Goal: Navigation & Orientation: Find specific page/section

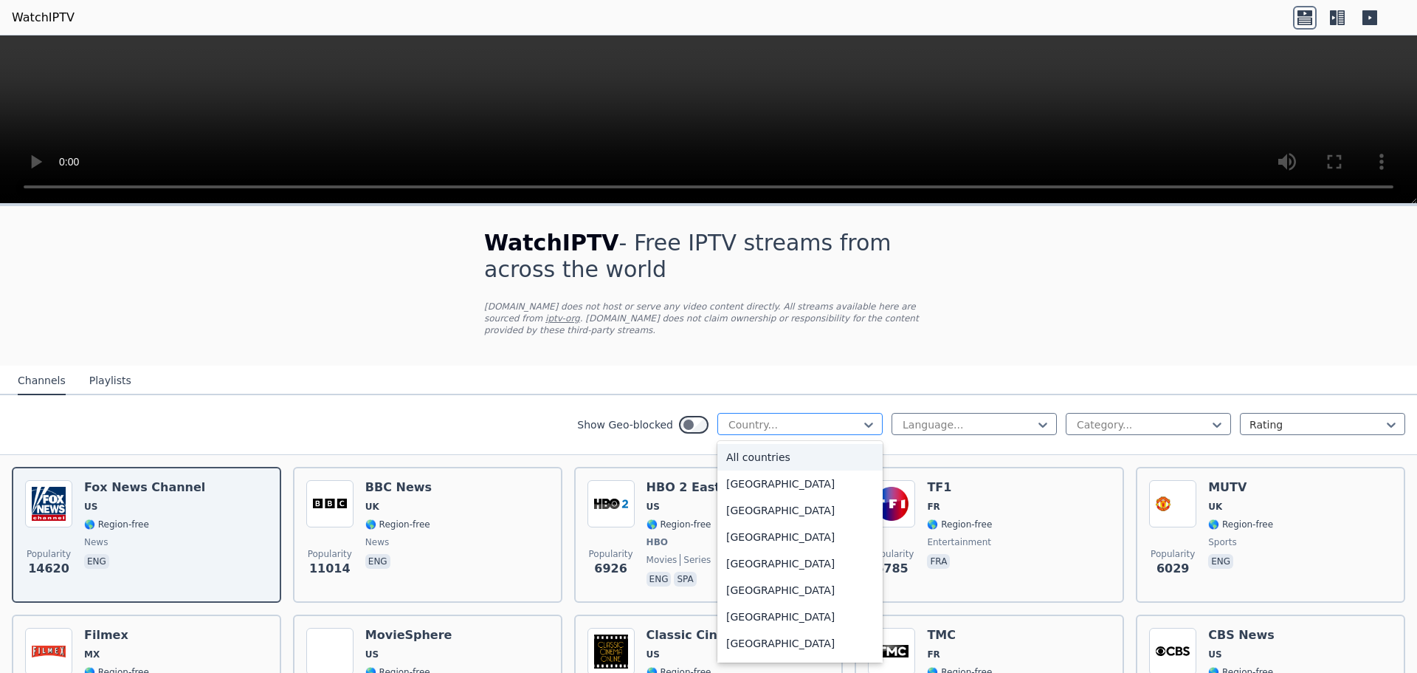
click at [829, 417] on div at bounding box center [794, 424] width 134 height 15
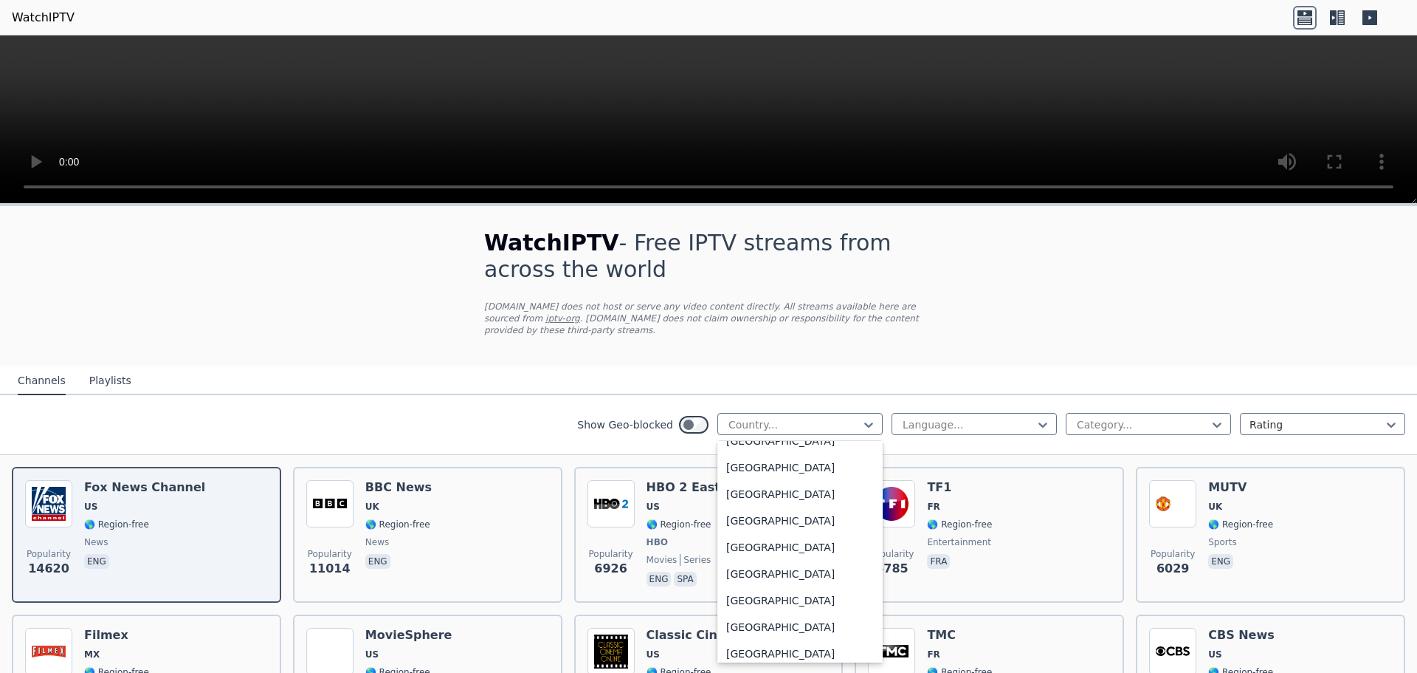
scroll to position [369, 0]
click at [766, 526] on div "[GEOGRAPHIC_DATA]" at bounding box center [800, 539] width 165 height 27
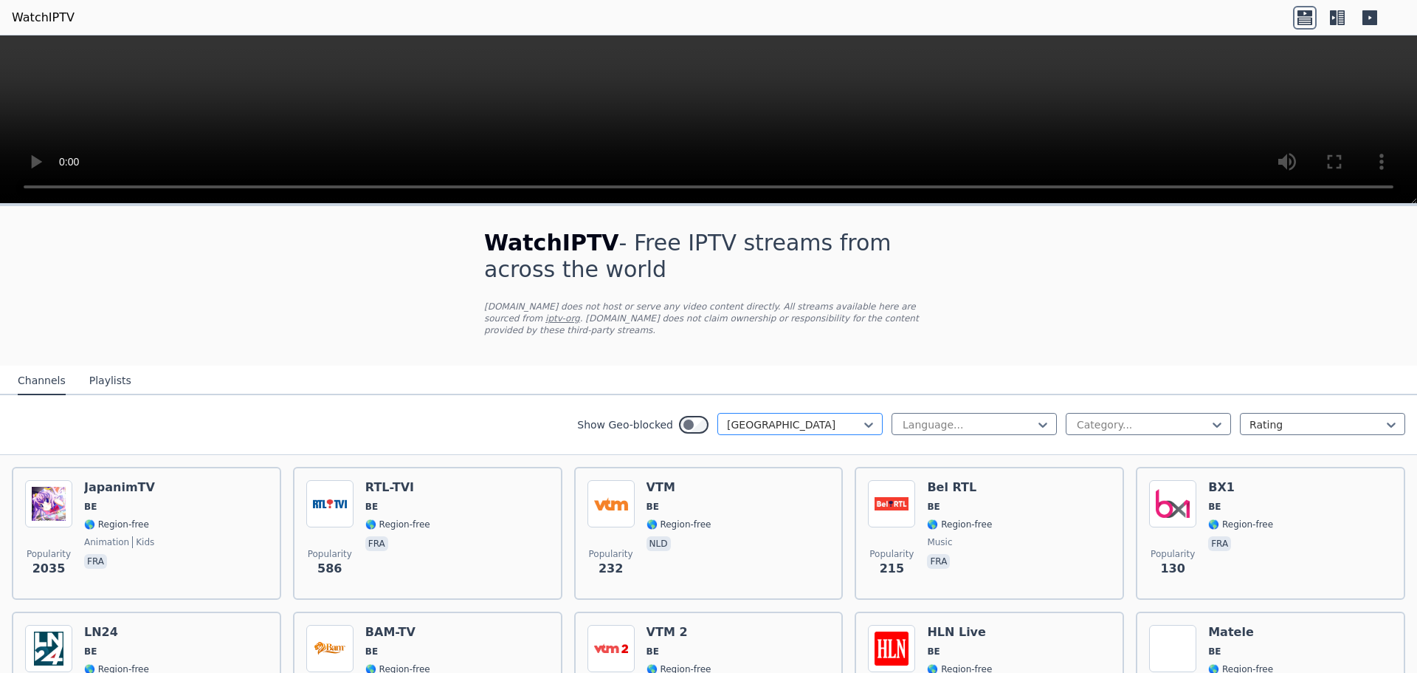
click at [817, 417] on div at bounding box center [794, 424] width 134 height 15
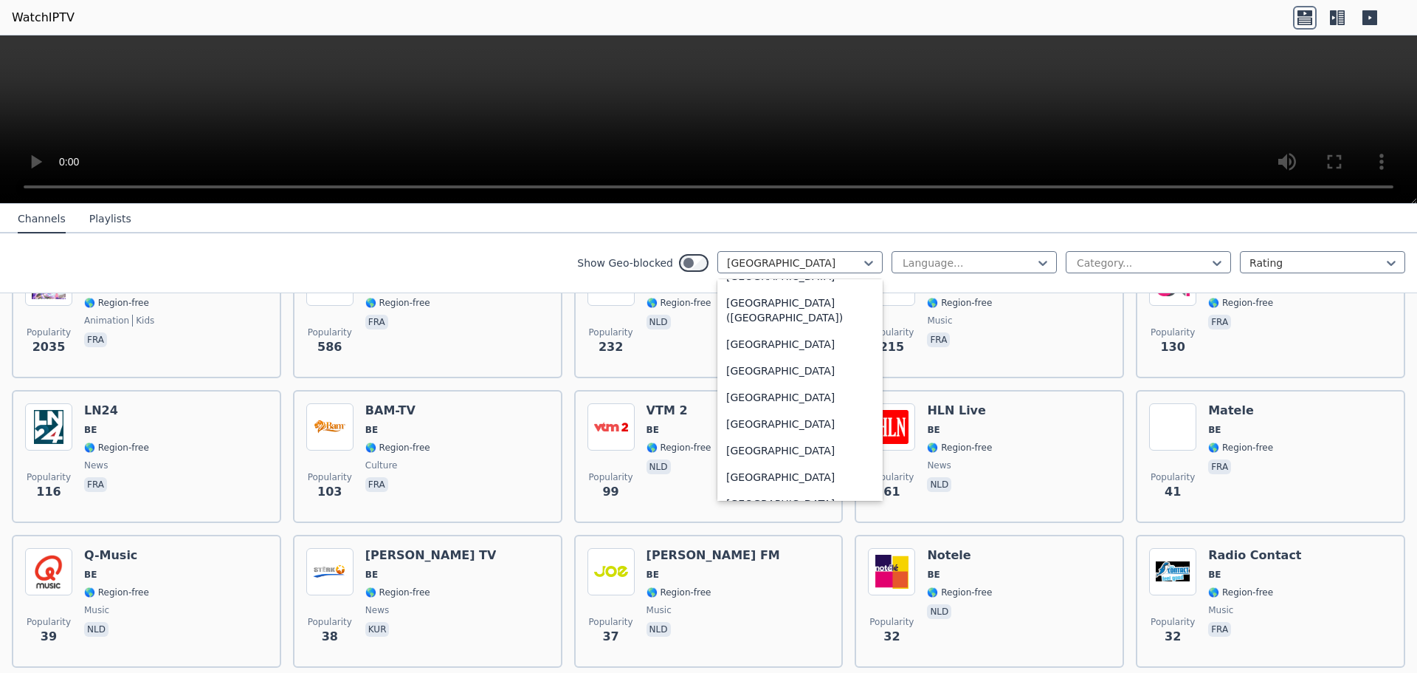
scroll to position [3443, 0]
click at [778, 369] on div "[GEOGRAPHIC_DATA]" at bounding box center [800, 375] width 165 height 27
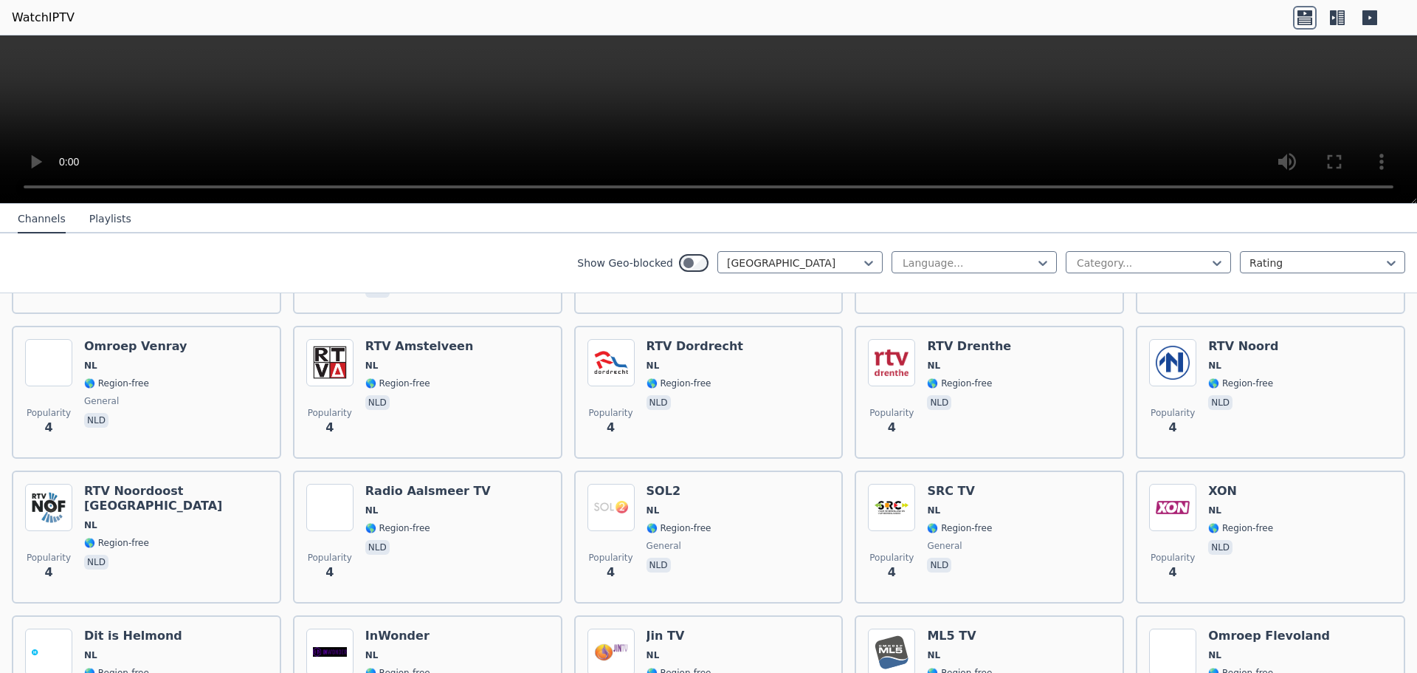
scroll to position [4060, 0]
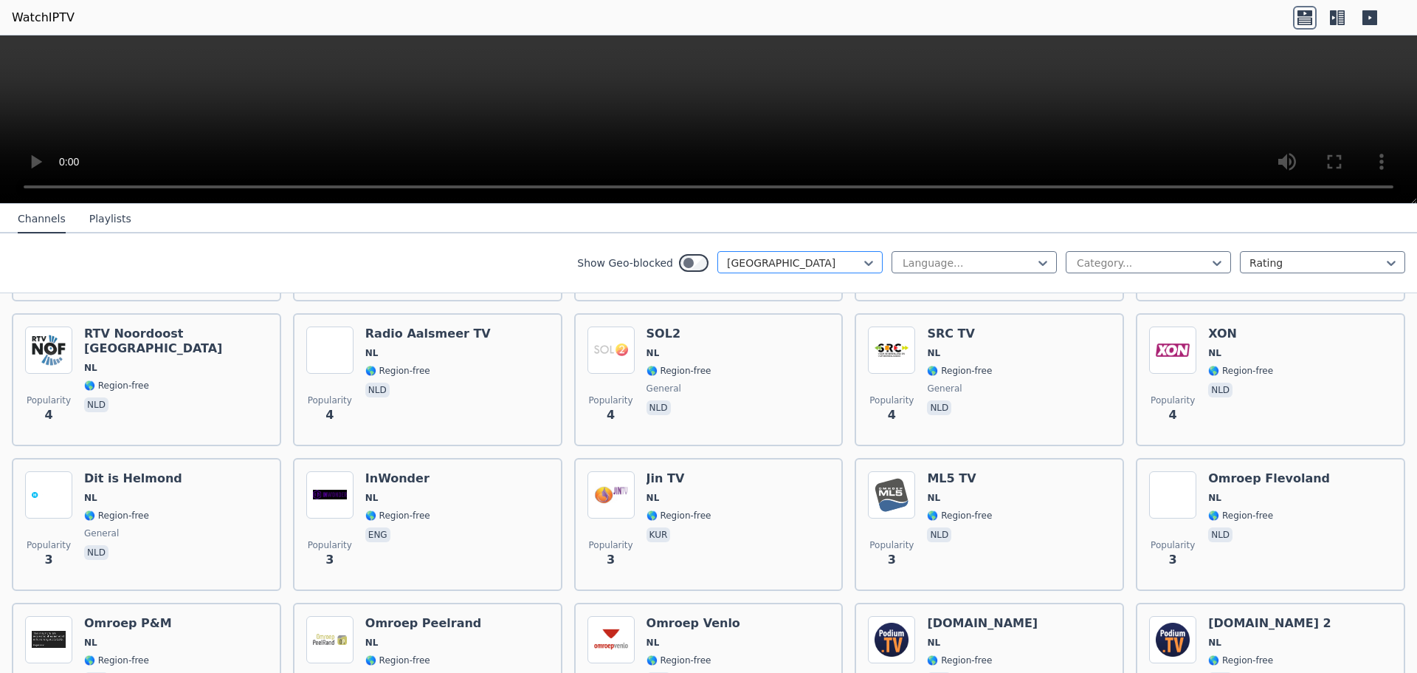
click at [791, 260] on div at bounding box center [794, 262] width 134 height 15
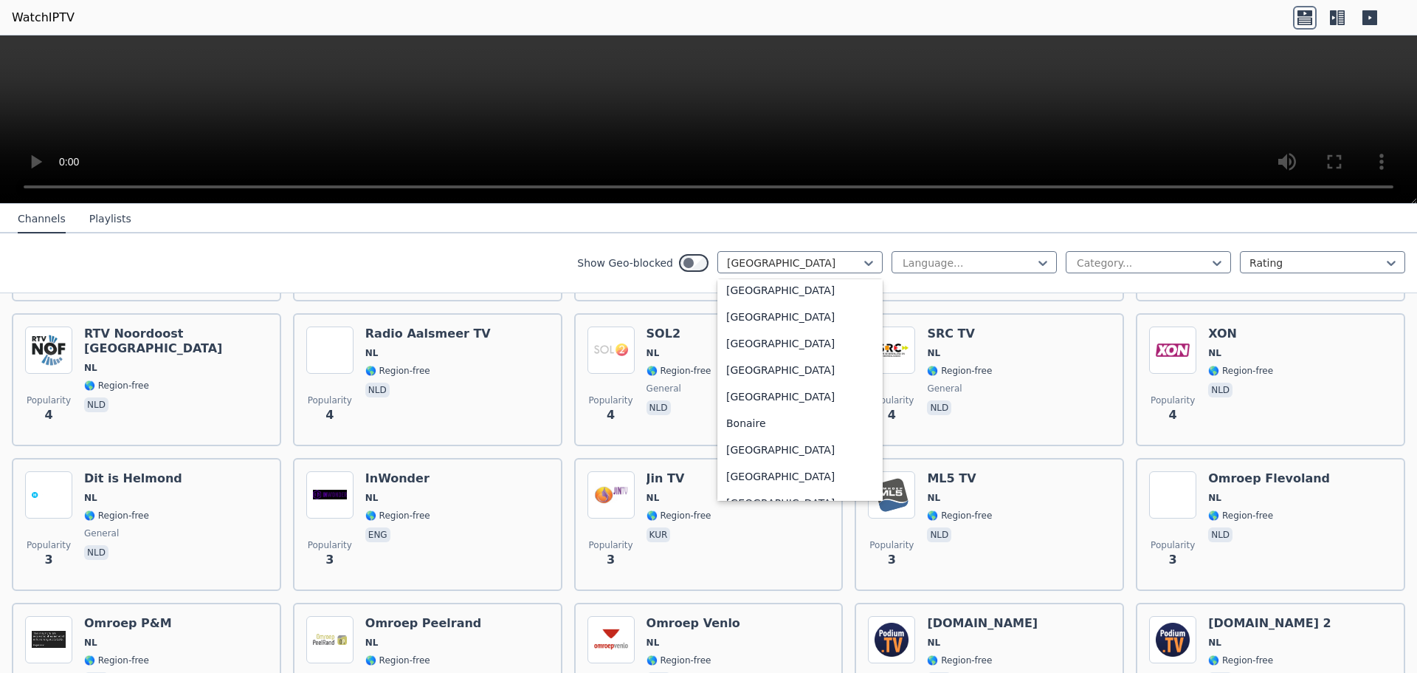
scroll to position [0, 0]
click at [815, 287] on div "All countries" at bounding box center [800, 295] width 165 height 27
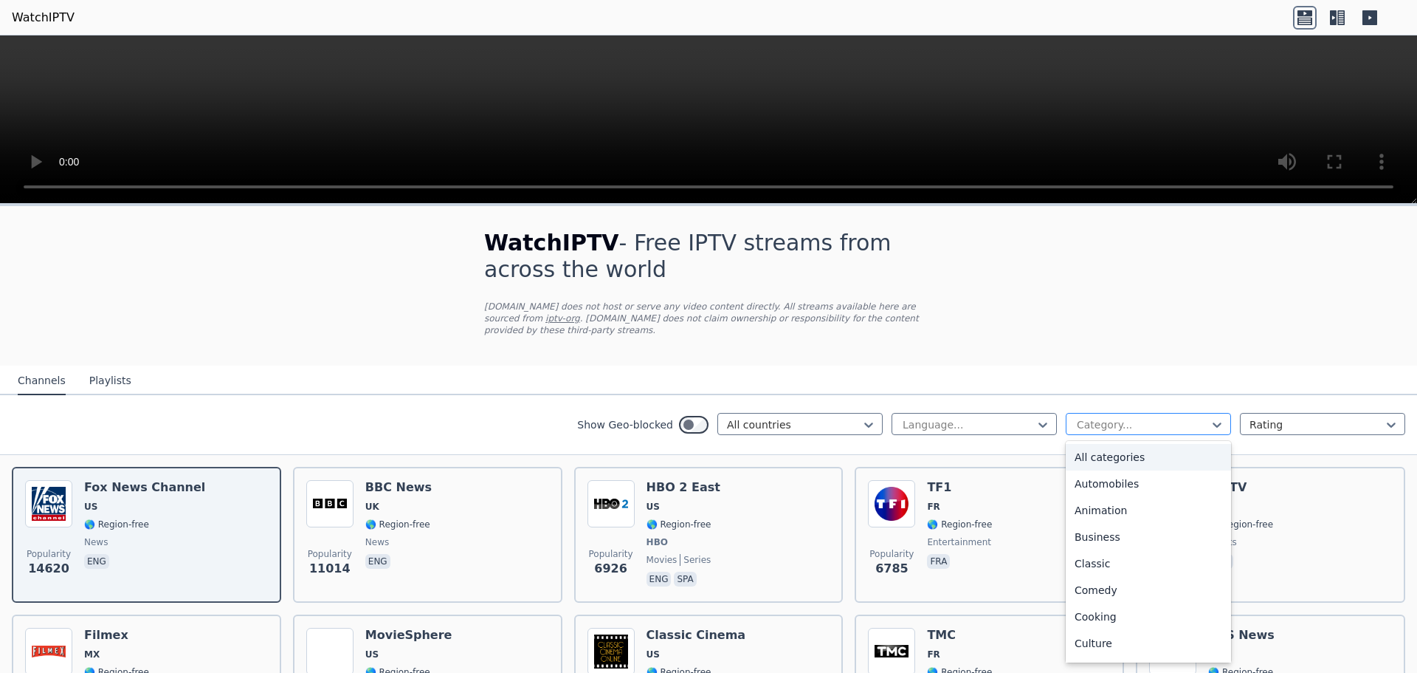
click at [1130, 417] on div at bounding box center [1143, 424] width 134 height 15
click at [1122, 505] on div "Animation" at bounding box center [1148, 510] width 165 height 27
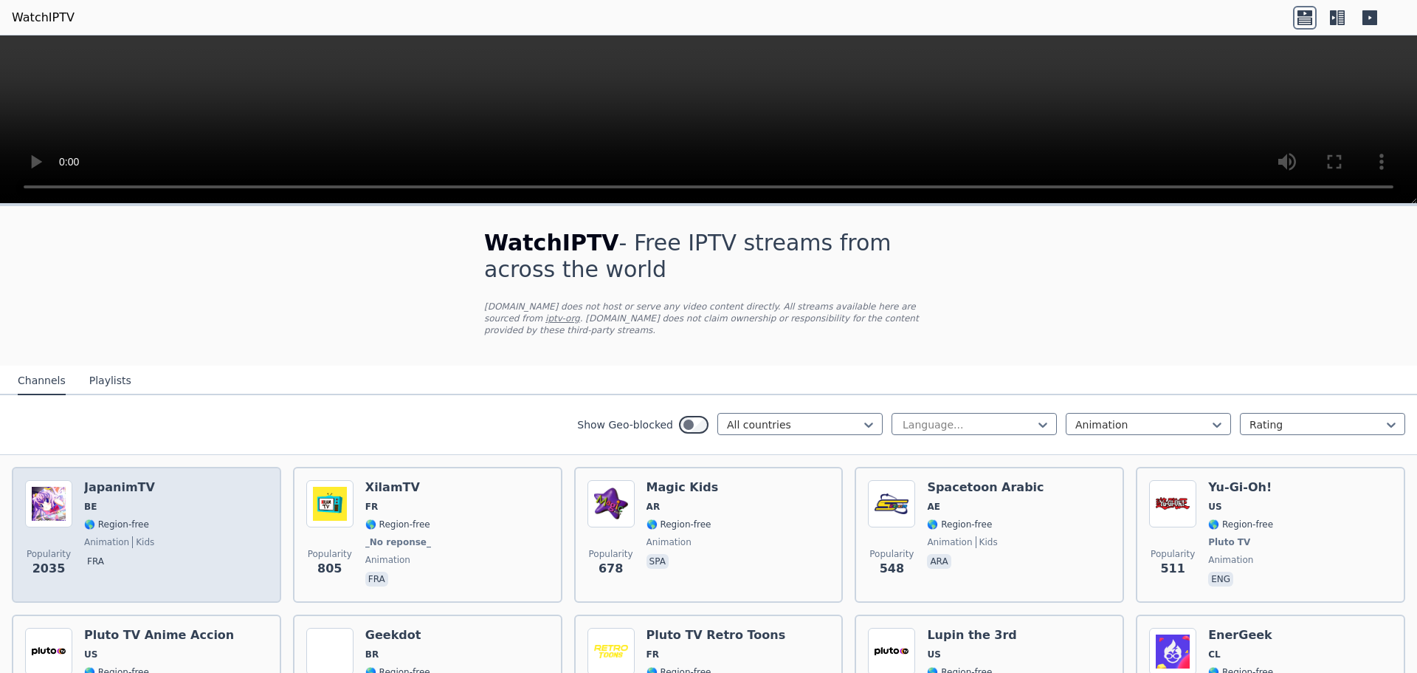
click at [126, 480] on h6 "JapanimTV" at bounding box center [119, 487] width 71 height 15
click at [116, 480] on h6 "JapanimTV" at bounding box center [119, 487] width 71 height 15
